Goal: Obtain resource: Obtain resource

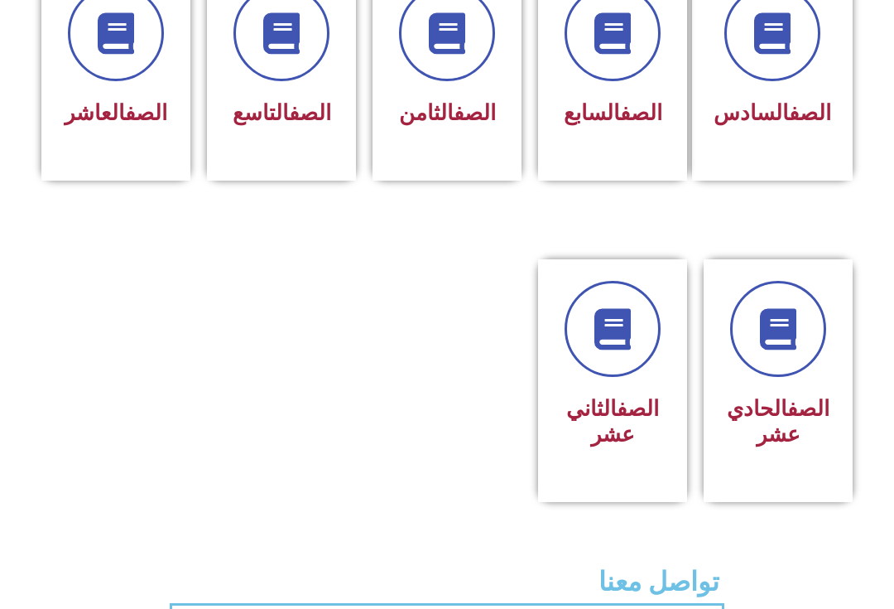
scroll to position [767, 0]
click at [590, 75] on span at bounding box center [613, 33] width 96 height 96
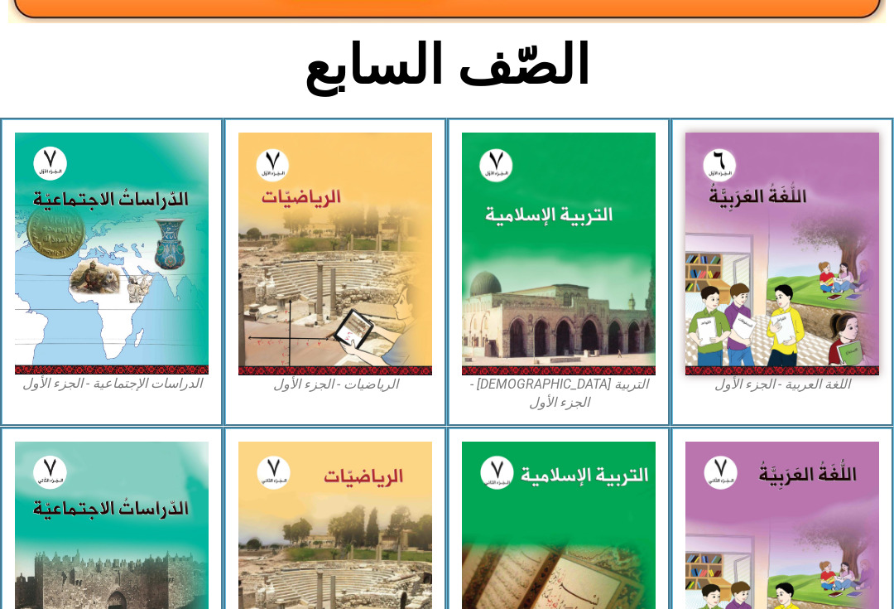
scroll to position [353, 0]
click at [595, 295] on img at bounding box center [559, 253] width 194 height 243
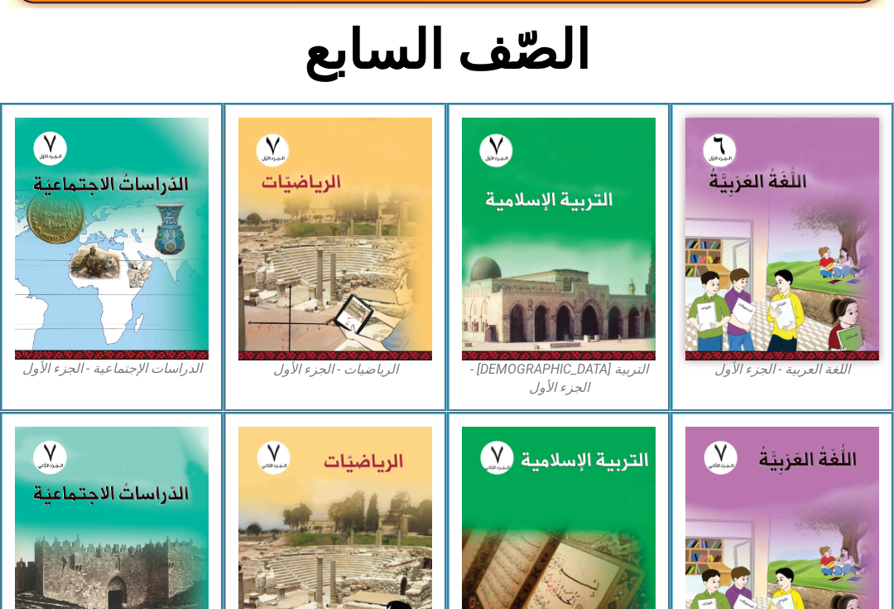
click at [583, 518] on img at bounding box center [559, 547] width 194 height 243
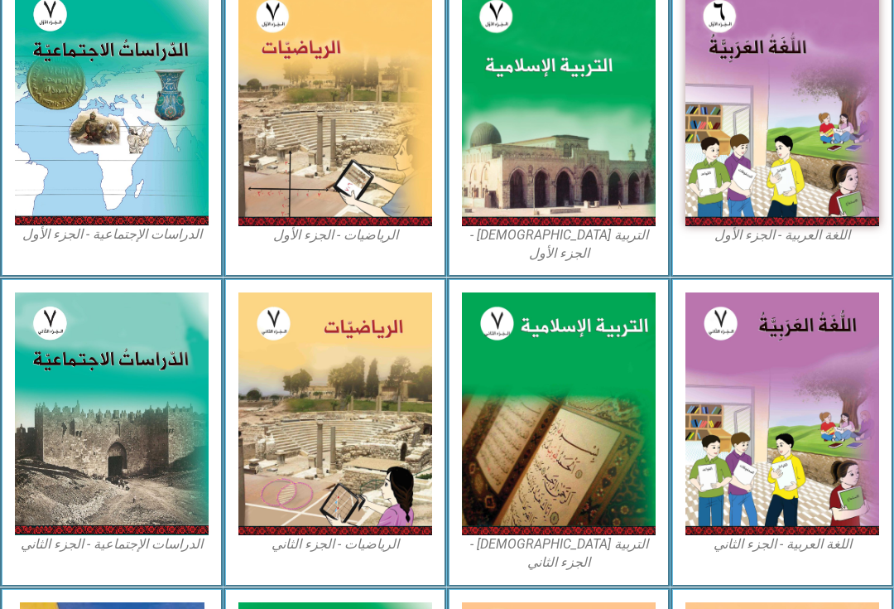
scroll to position [502, 0]
click at [868, 157] on img at bounding box center [783, 104] width 194 height 243
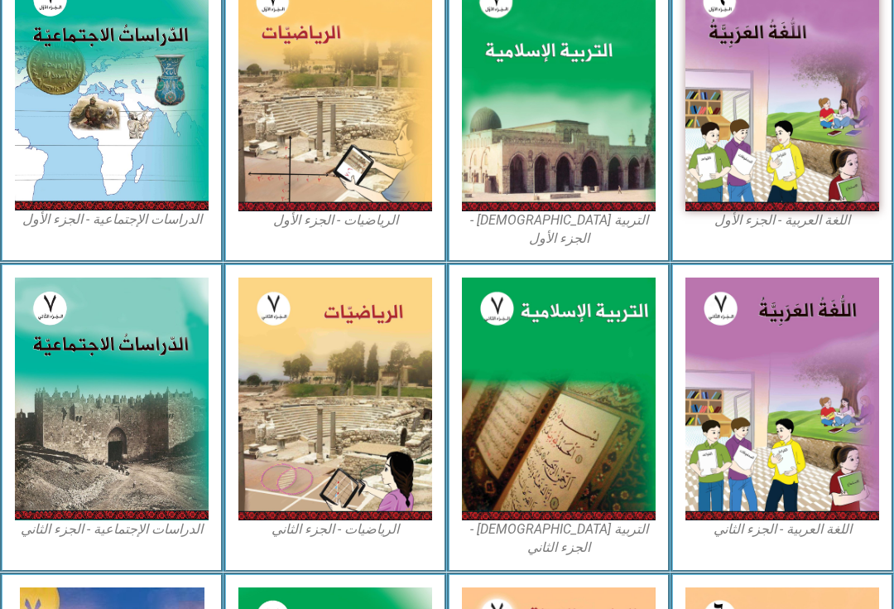
click at [797, 414] on img at bounding box center [783, 398] width 194 height 243
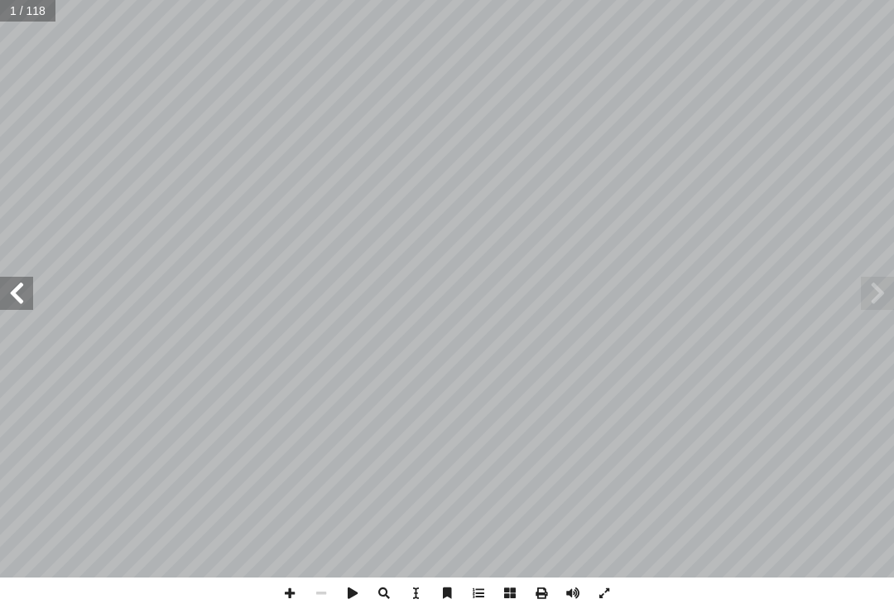
click at [869, 288] on span at bounding box center [877, 293] width 33 height 33
click at [884, 284] on span at bounding box center [877, 293] width 33 height 33
click at [889, 295] on span at bounding box center [877, 293] width 33 height 33
click at [892, 296] on span at bounding box center [877, 293] width 33 height 33
click at [887, 284] on span at bounding box center [877, 293] width 33 height 33
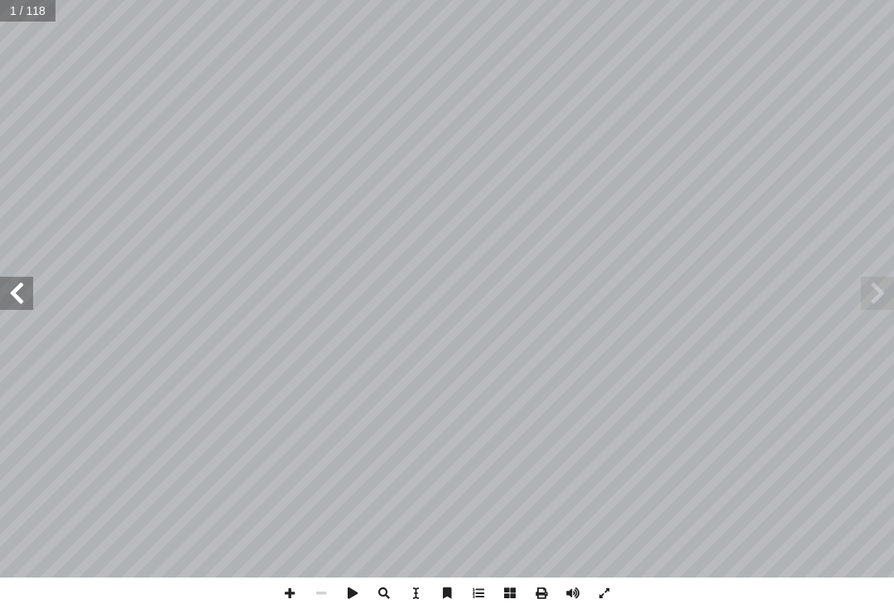
click at [864, 288] on span at bounding box center [877, 293] width 33 height 33
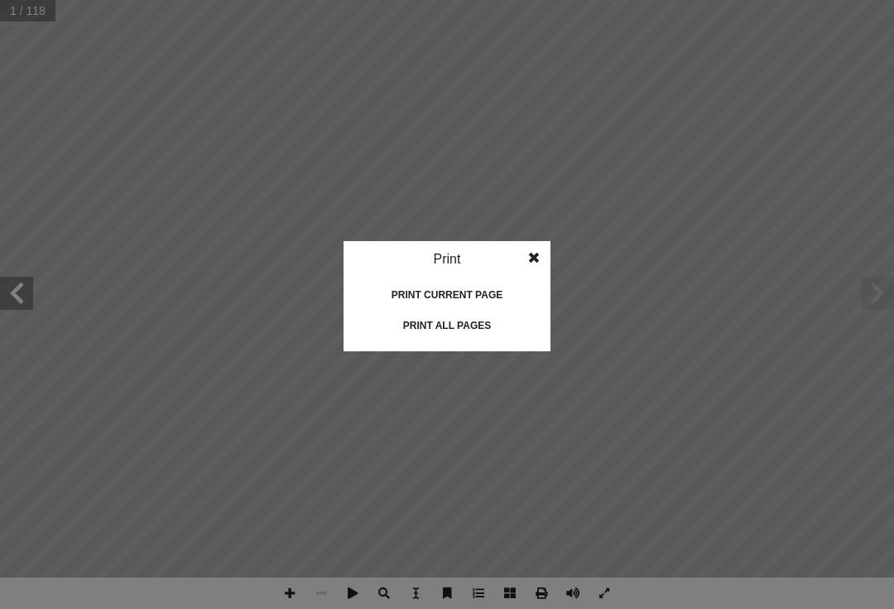
click at [648, 242] on idv "Print Print current page Print left page Print right page Print all pages" at bounding box center [447, 304] width 894 height 609
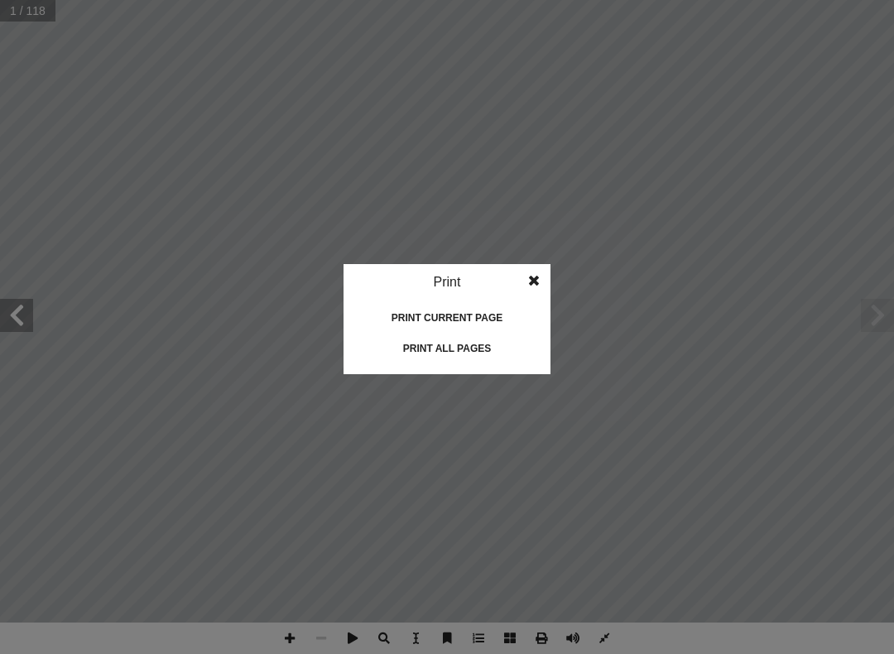
click at [817, 150] on idv "Print Print current page Print left page Print right page Print all pages" at bounding box center [447, 327] width 894 height 654
click at [68, 70] on idv "Print Print current page Print left page Print right page Print all pages" at bounding box center [447, 327] width 894 height 654
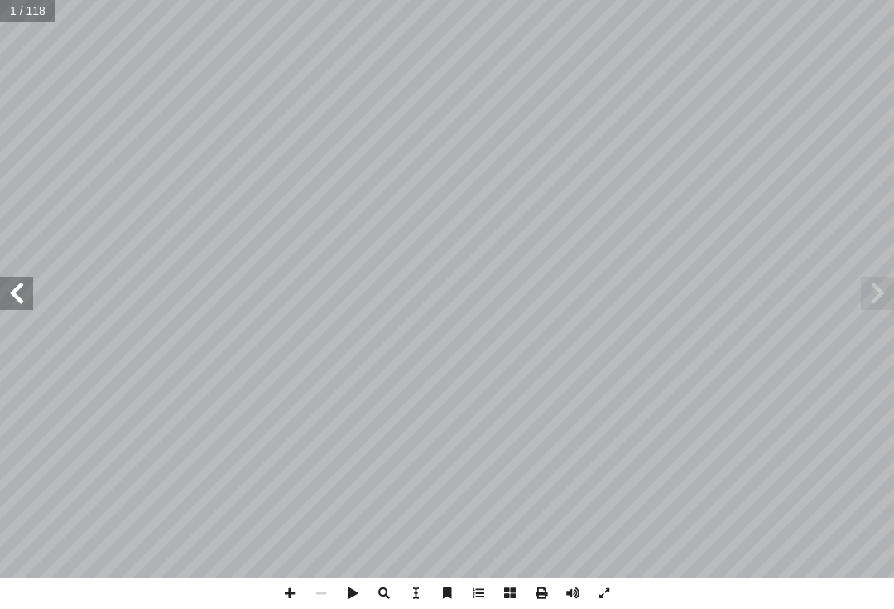
click at [872, 291] on span at bounding box center [877, 293] width 33 height 33
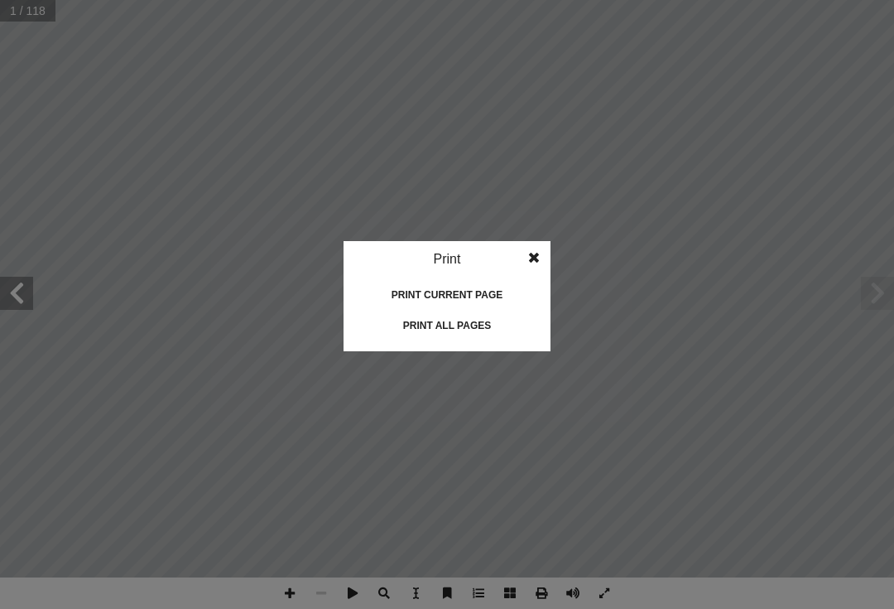
click at [484, 321] on div "Print all pages" at bounding box center [447, 325] width 166 height 26
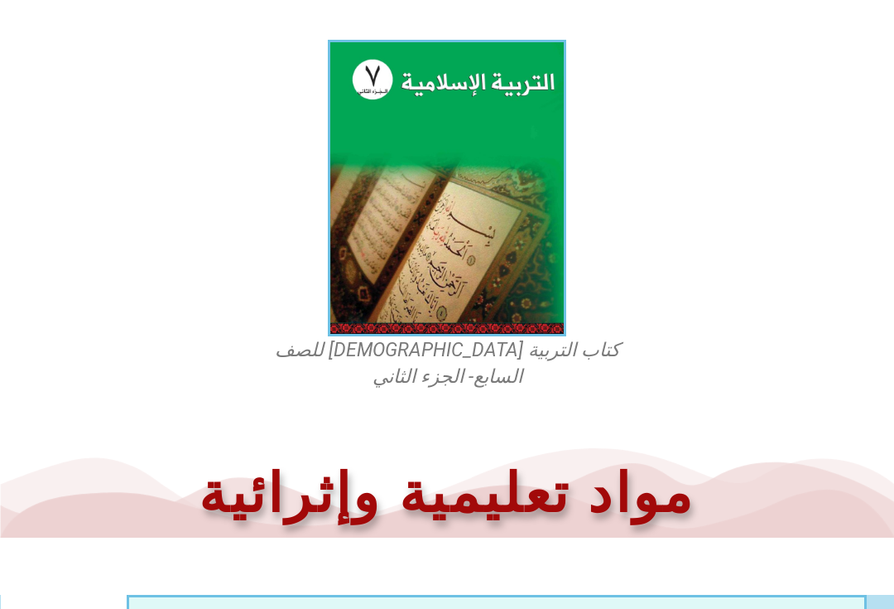
scroll to position [431, 0]
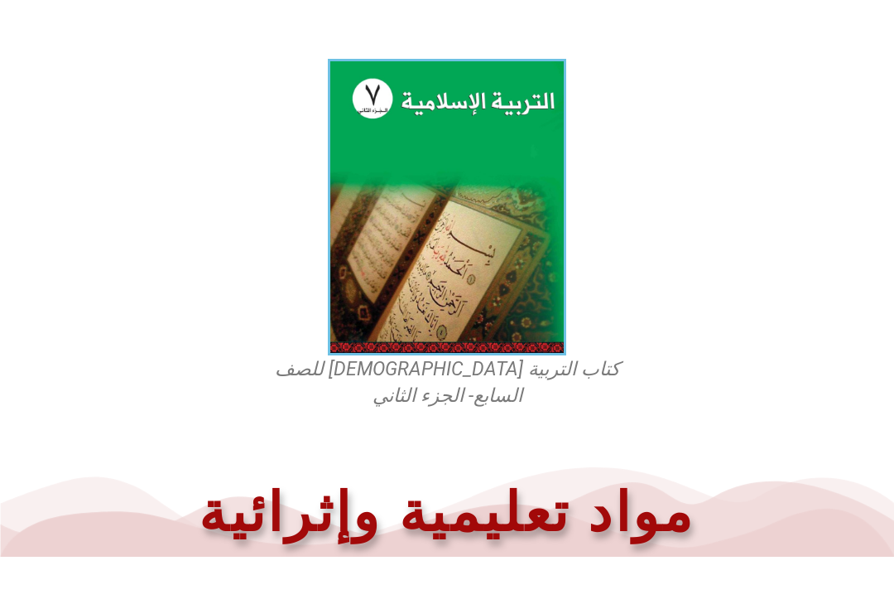
click at [513, 199] on img at bounding box center [447, 207] width 238 height 296
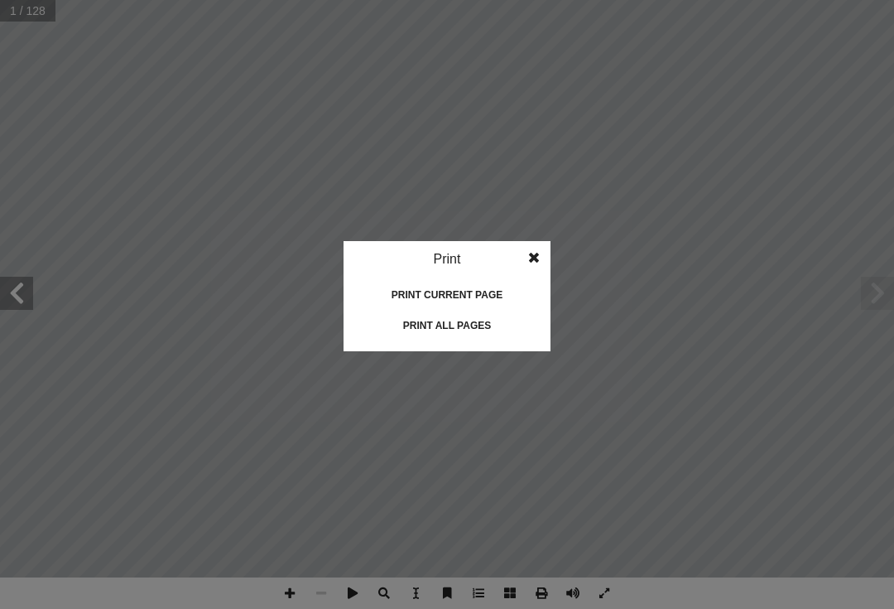
click at [476, 322] on div "Print all pages" at bounding box center [447, 325] width 166 height 26
click at [474, 327] on div "Print all pages" at bounding box center [447, 325] width 166 height 26
click at [41, 517] on idv "Print Print current page Print left page Print right page Print all pages" at bounding box center [447, 304] width 894 height 609
click at [474, 305] on div "Print current page" at bounding box center [447, 295] width 166 height 26
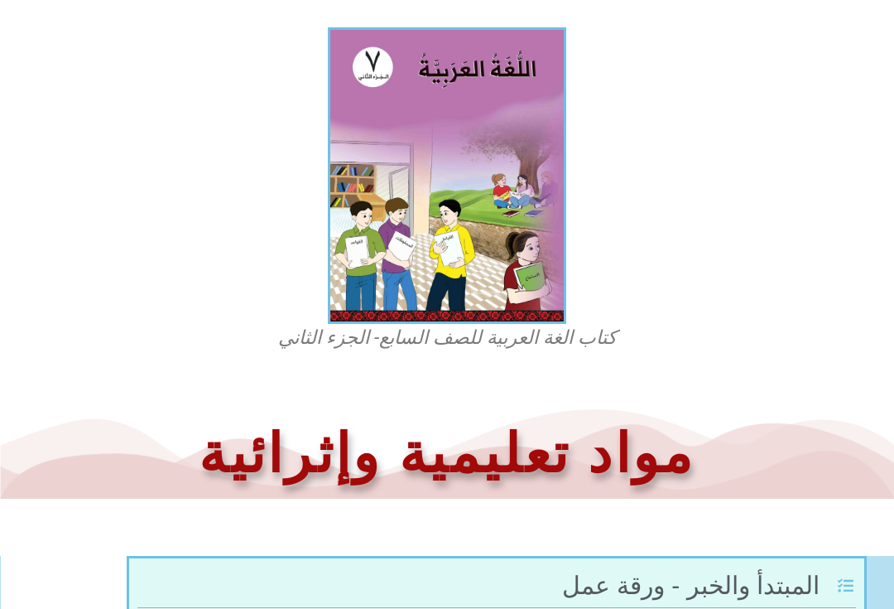
scroll to position [463, 0]
click at [443, 192] on img at bounding box center [447, 175] width 238 height 296
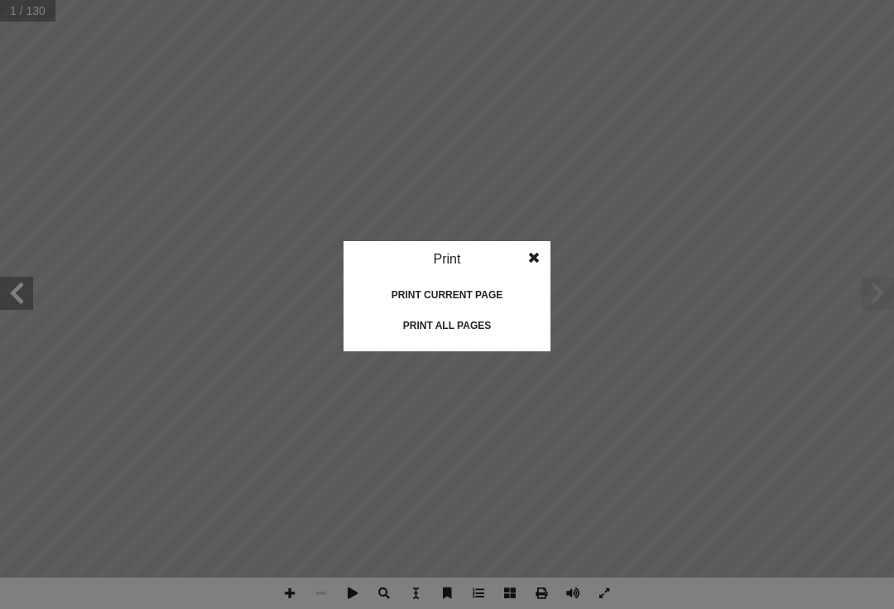
click at [454, 324] on div "Print all pages" at bounding box center [447, 325] width 166 height 26
